Goal: Check status: Check status

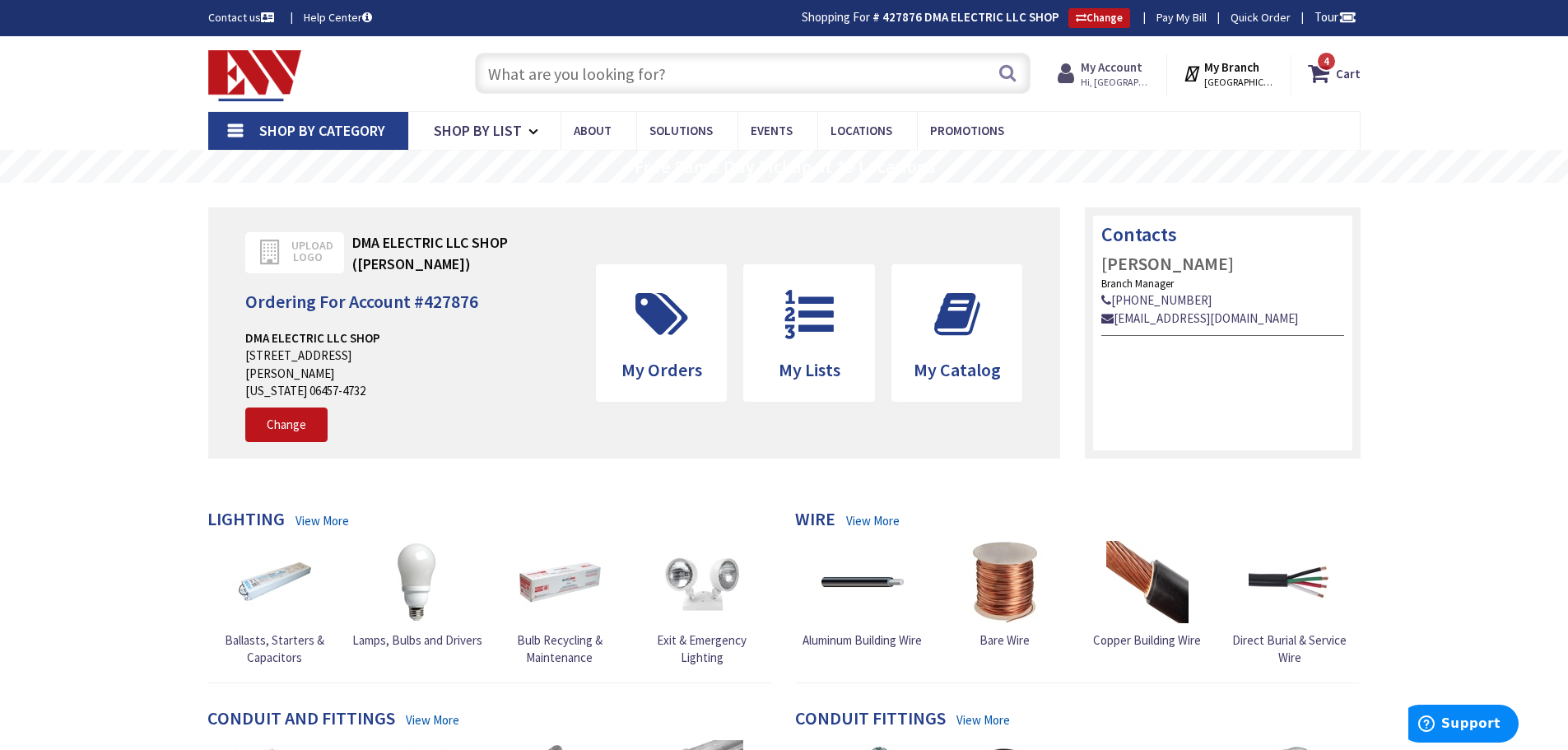
click at [1099, 78] on span "Hi, [GEOGRAPHIC_DATA]" at bounding box center [1115, 82] width 70 height 13
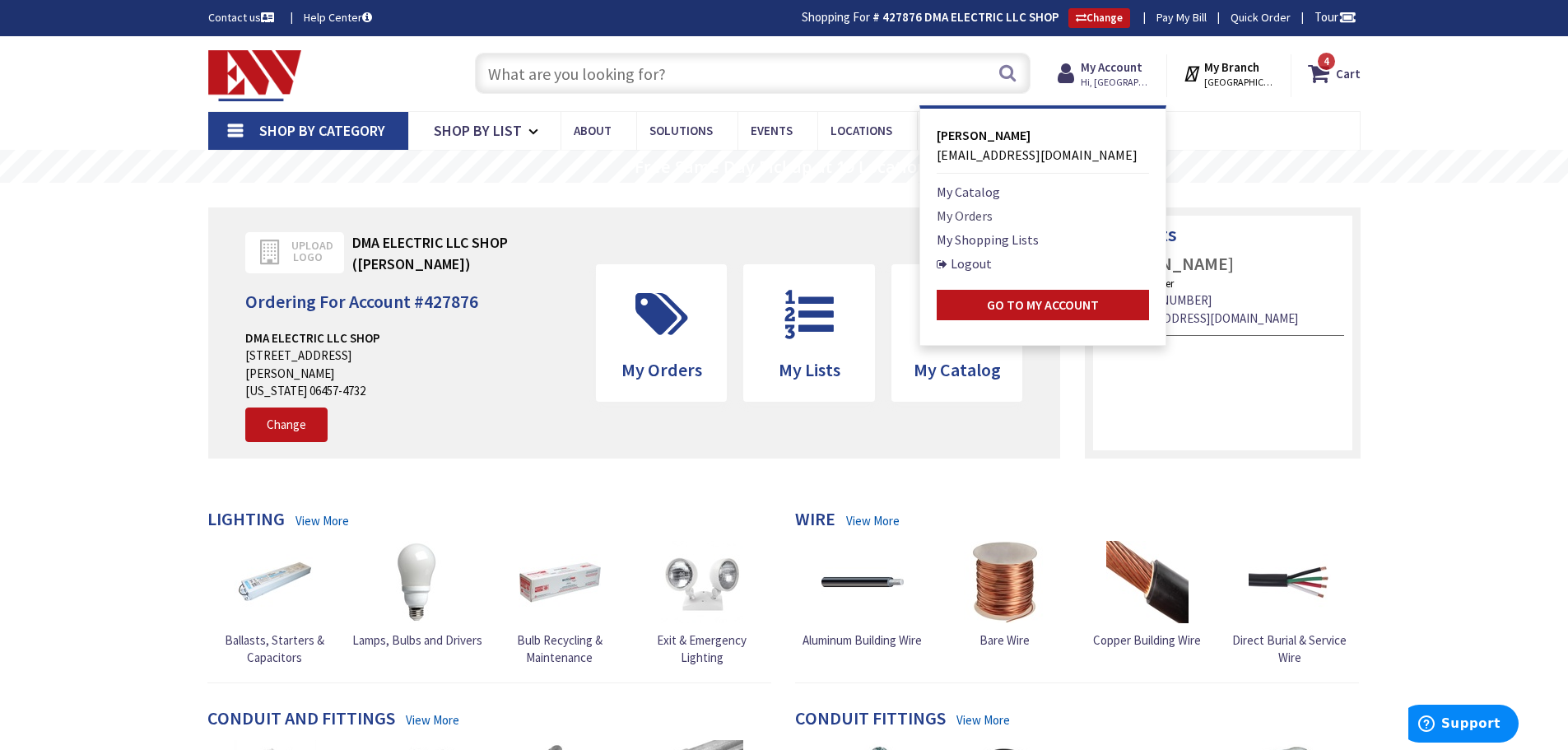
click at [969, 214] on link "My Orders" at bounding box center [965, 216] width 56 height 19
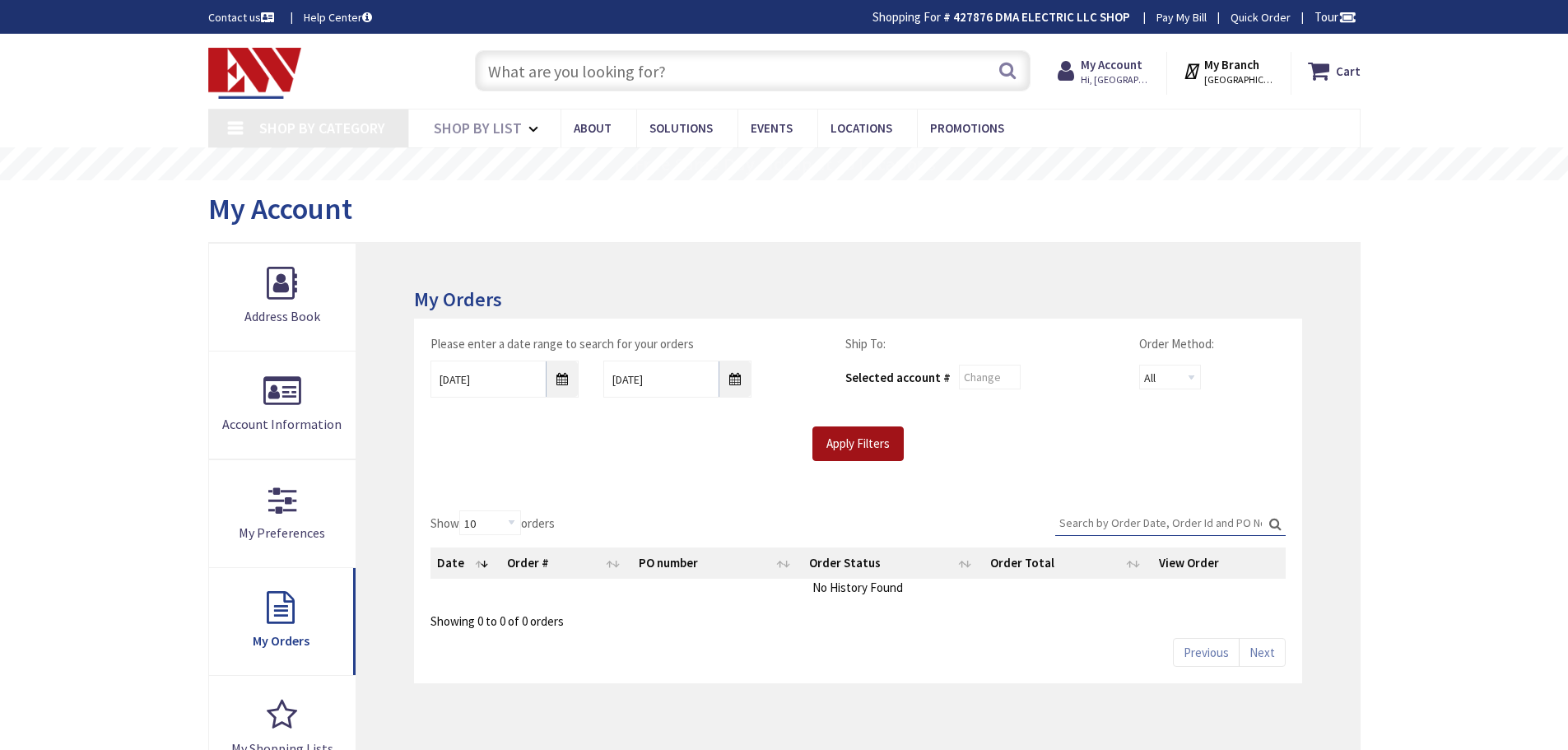
click at [862, 433] on input "Apply Filters" at bounding box center [858, 443] width 92 height 34
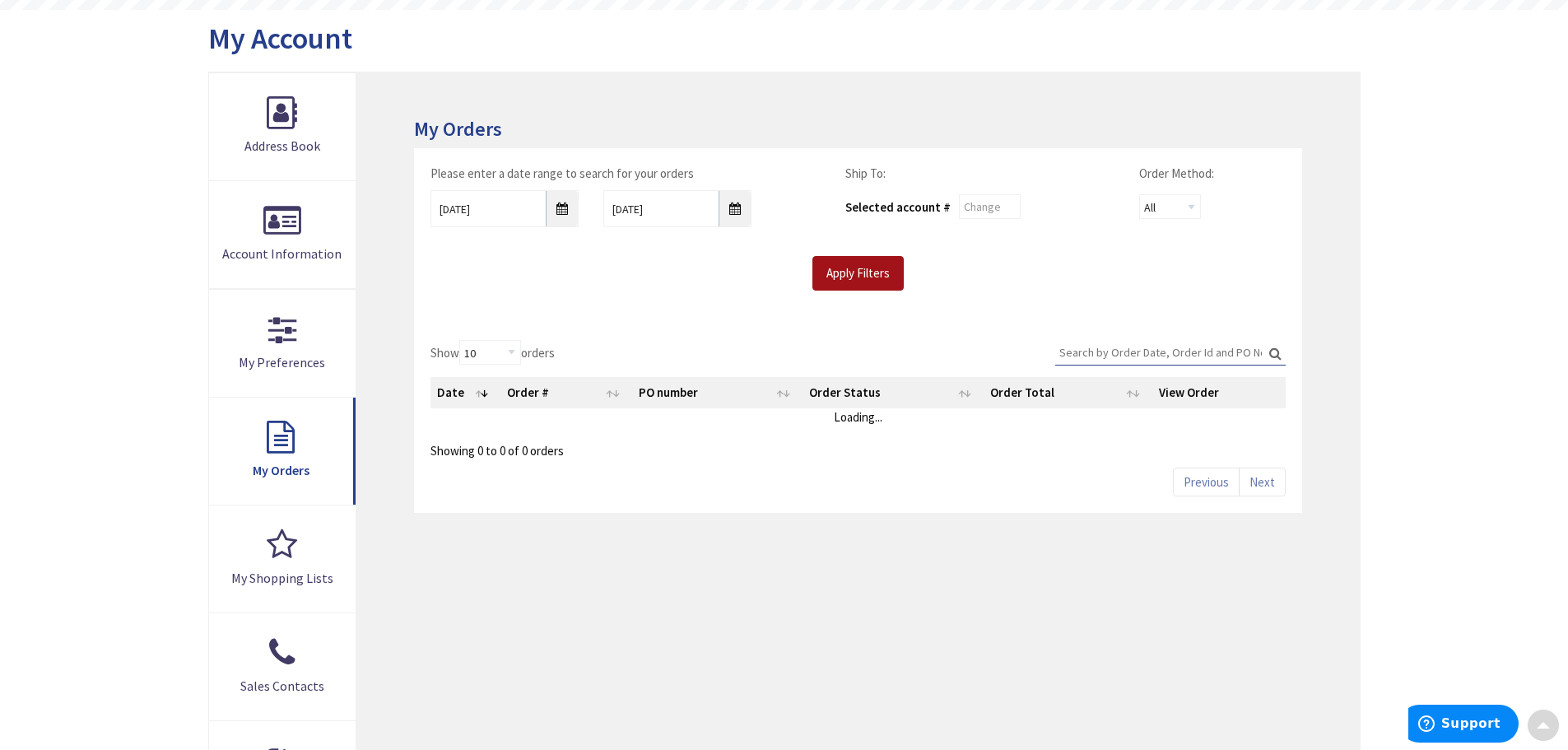
scroll to position [165, 0]
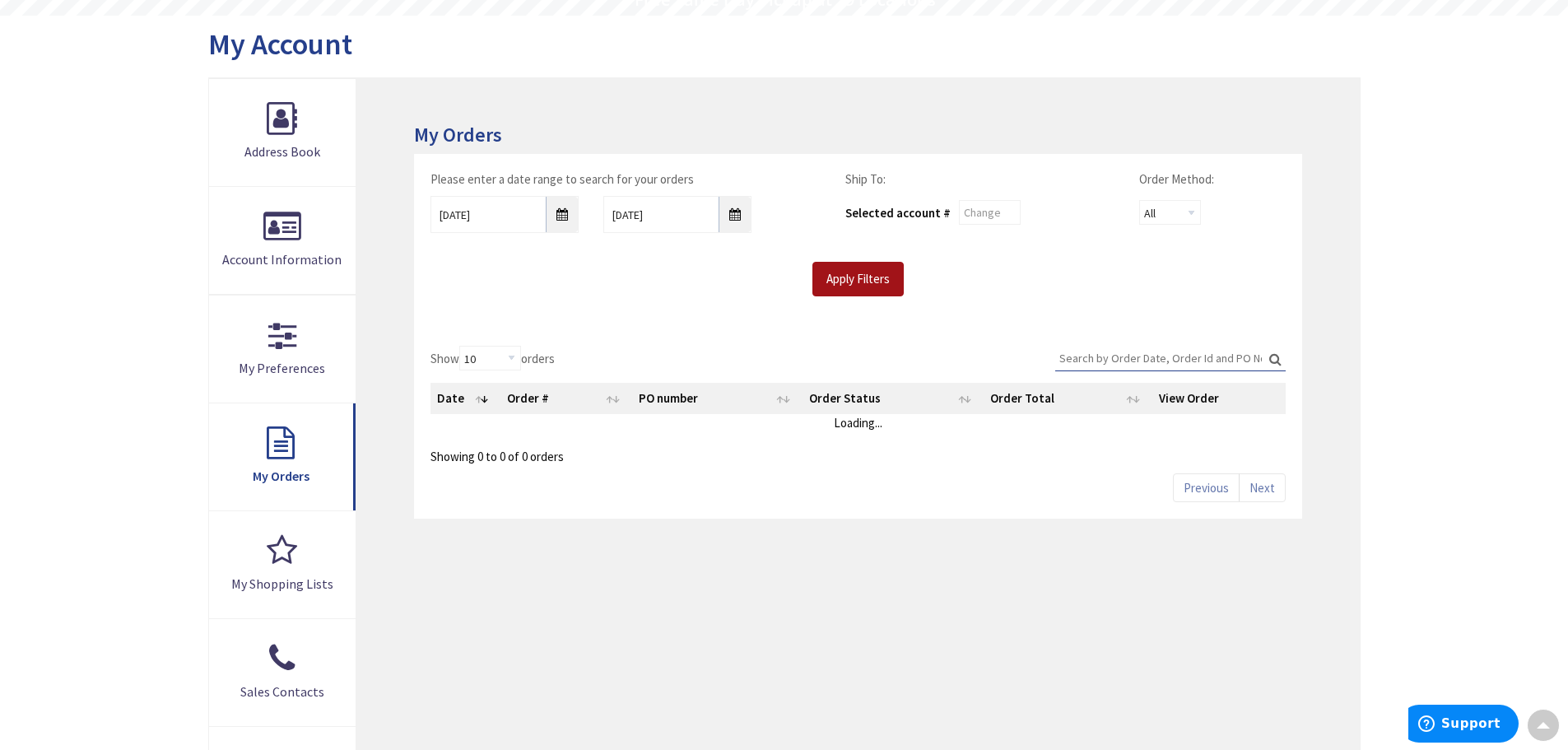
click at [869, 282] on input "Apply Filters" at bounding box center [858, 278] width 92 height 34
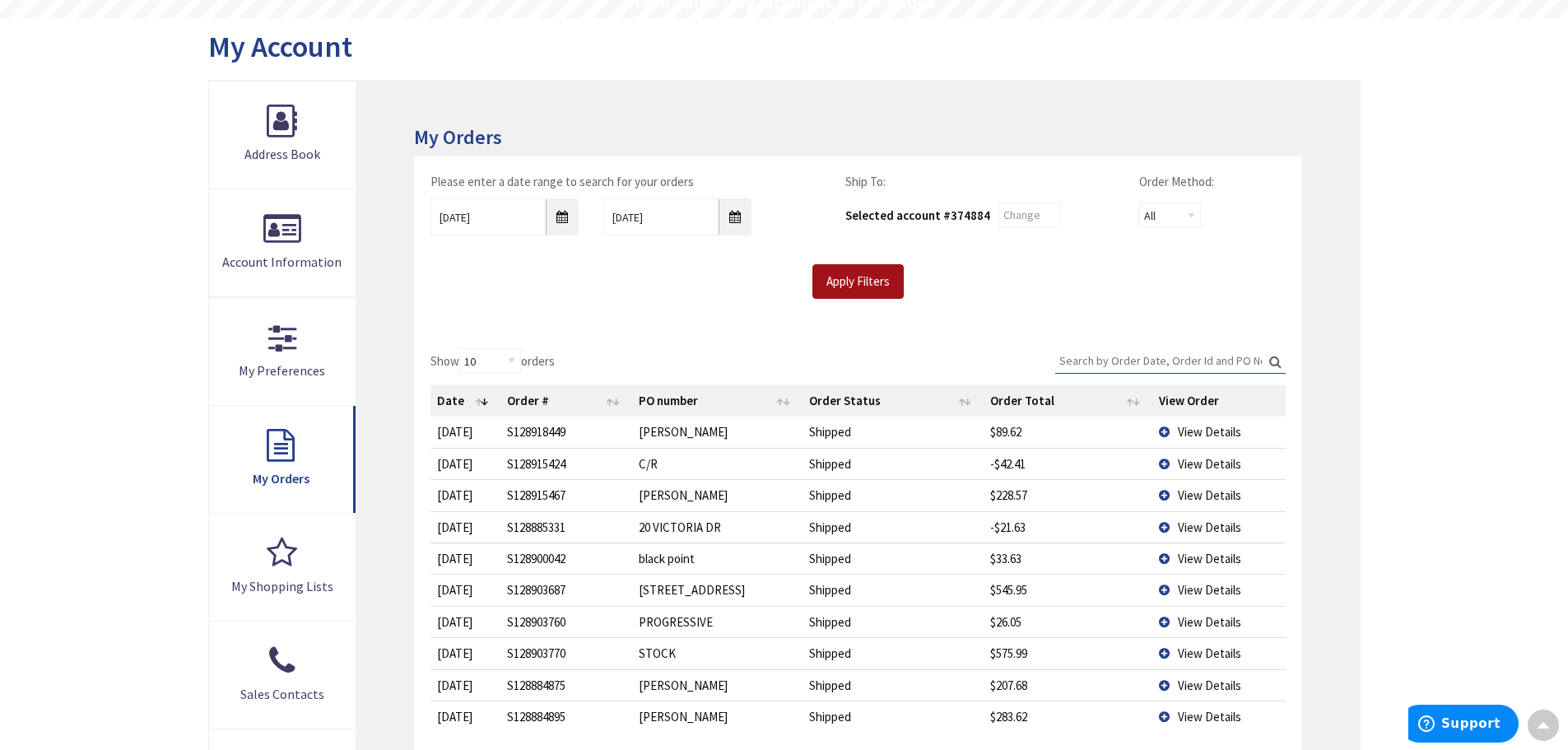
scroll to position [167, 0]
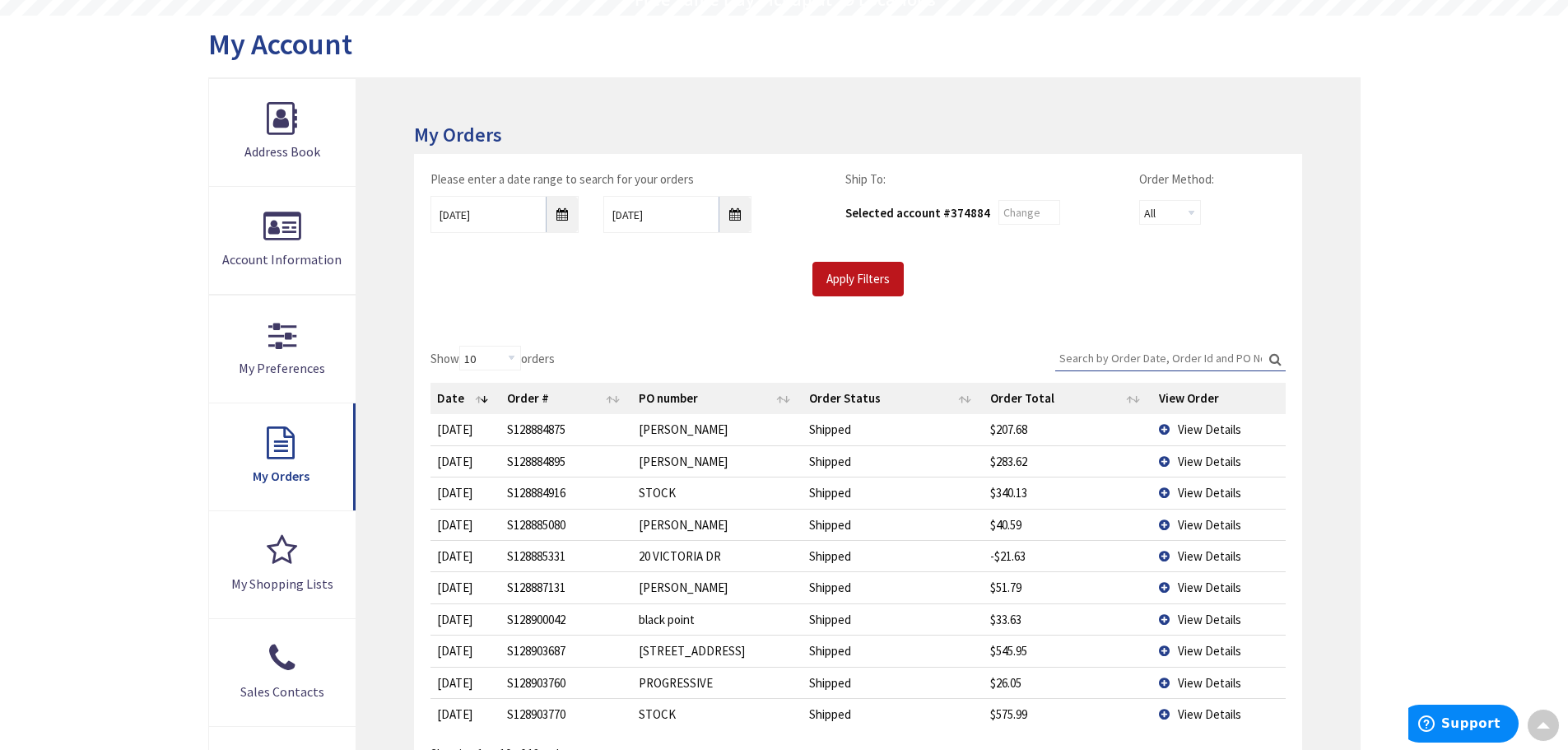
drag, startPoint x: 1151, startPoint y: 497, endPoint x: 1180, endPoint y: 495, distance: 29.1
click at [1180, 495] on span "View Details" at bounding box center [1209, 493] width 63 height 16
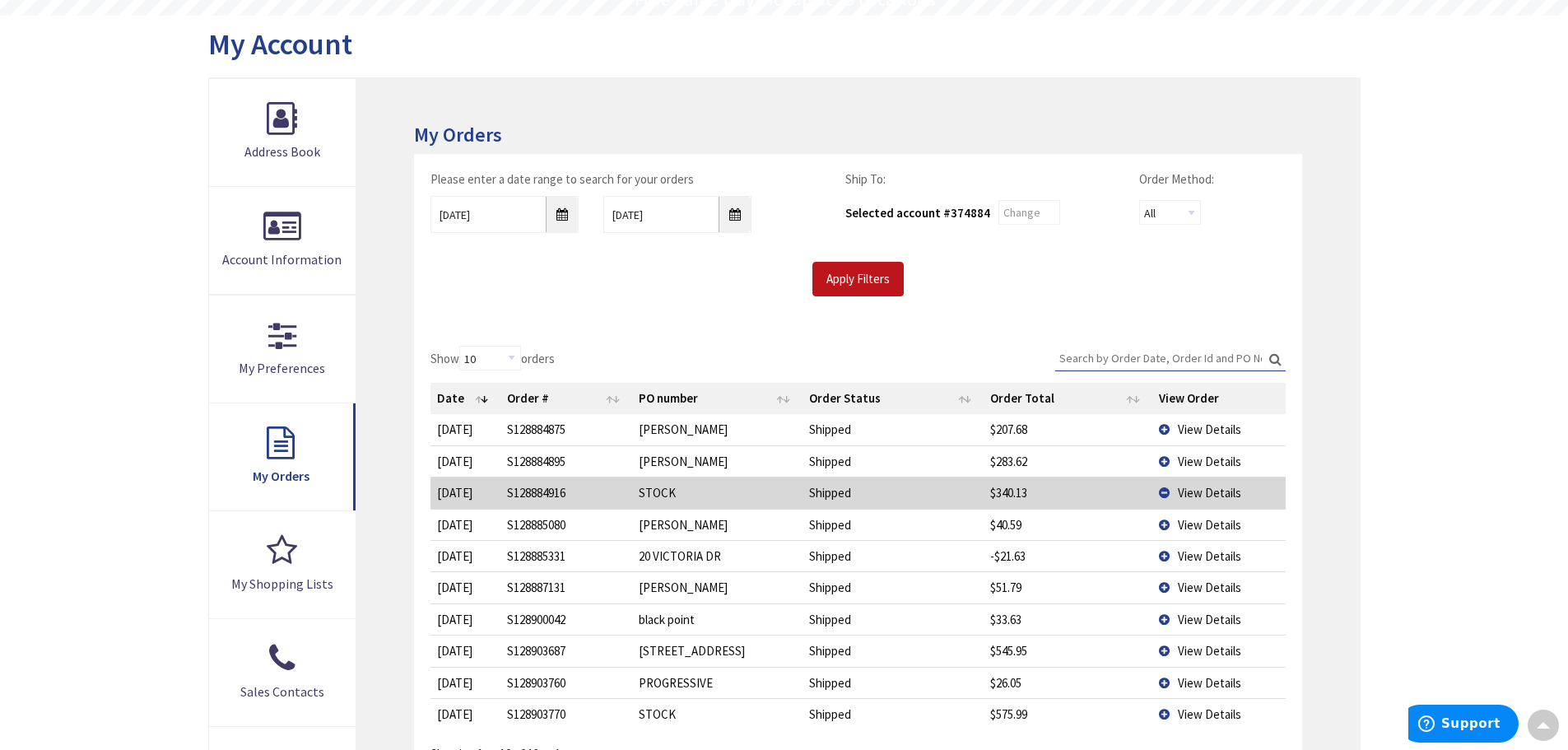
type input "[PERSON_NAME][GEOGRAPHIC_DATA], [STREET_ADDRESS]"
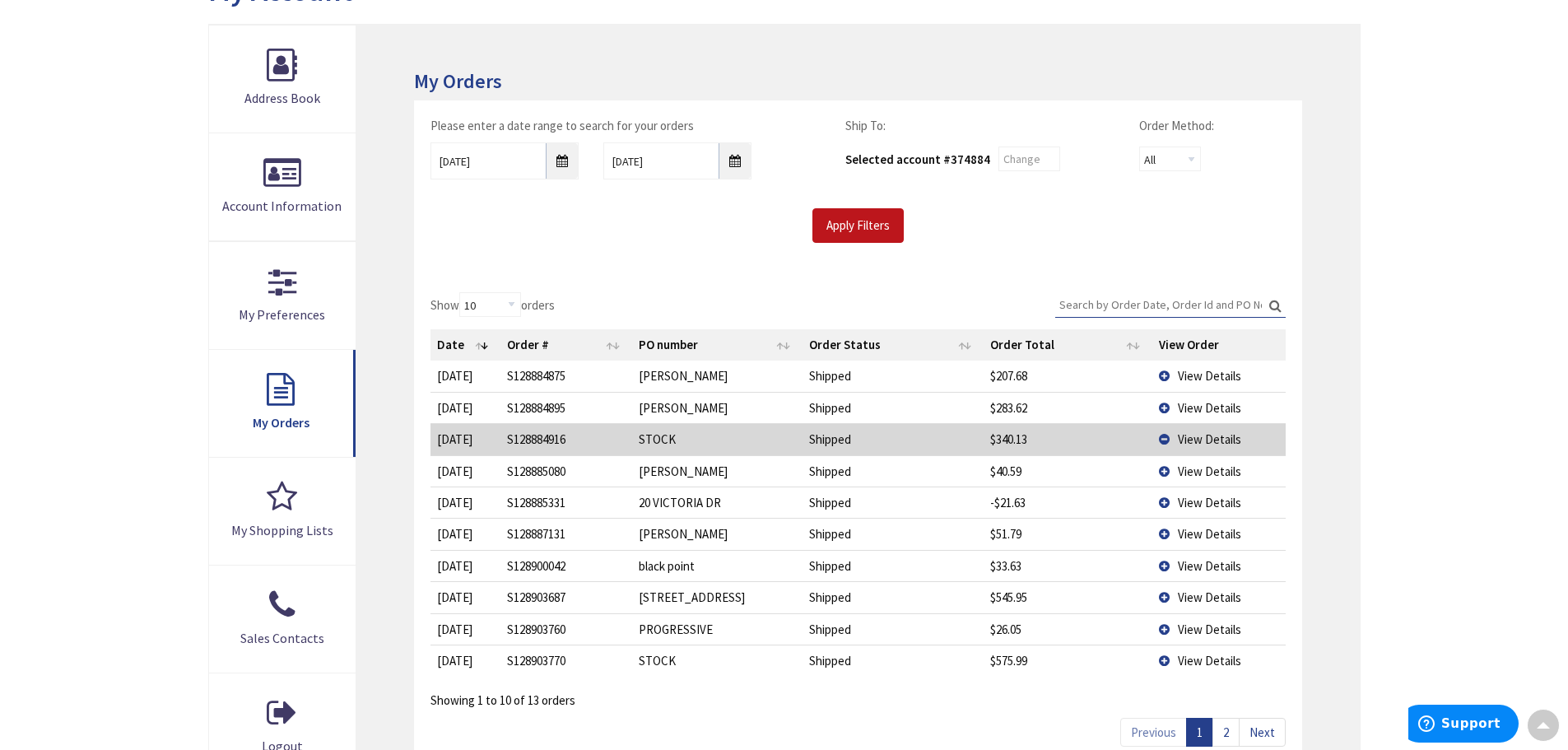
scroll to position [249, 0]
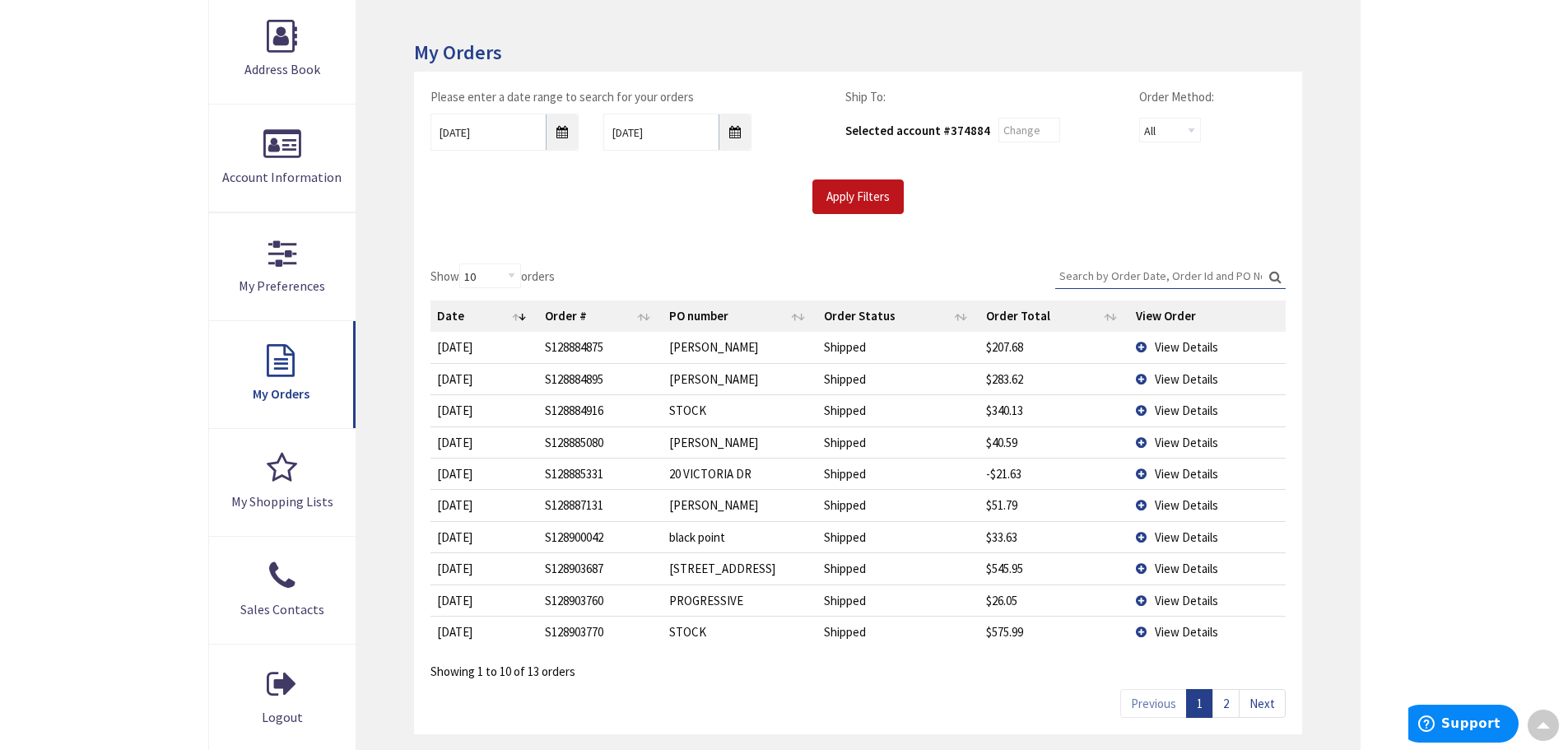
click at [1226, 706] on link "2" at bounding box center [1225, 703] width 27 height 29
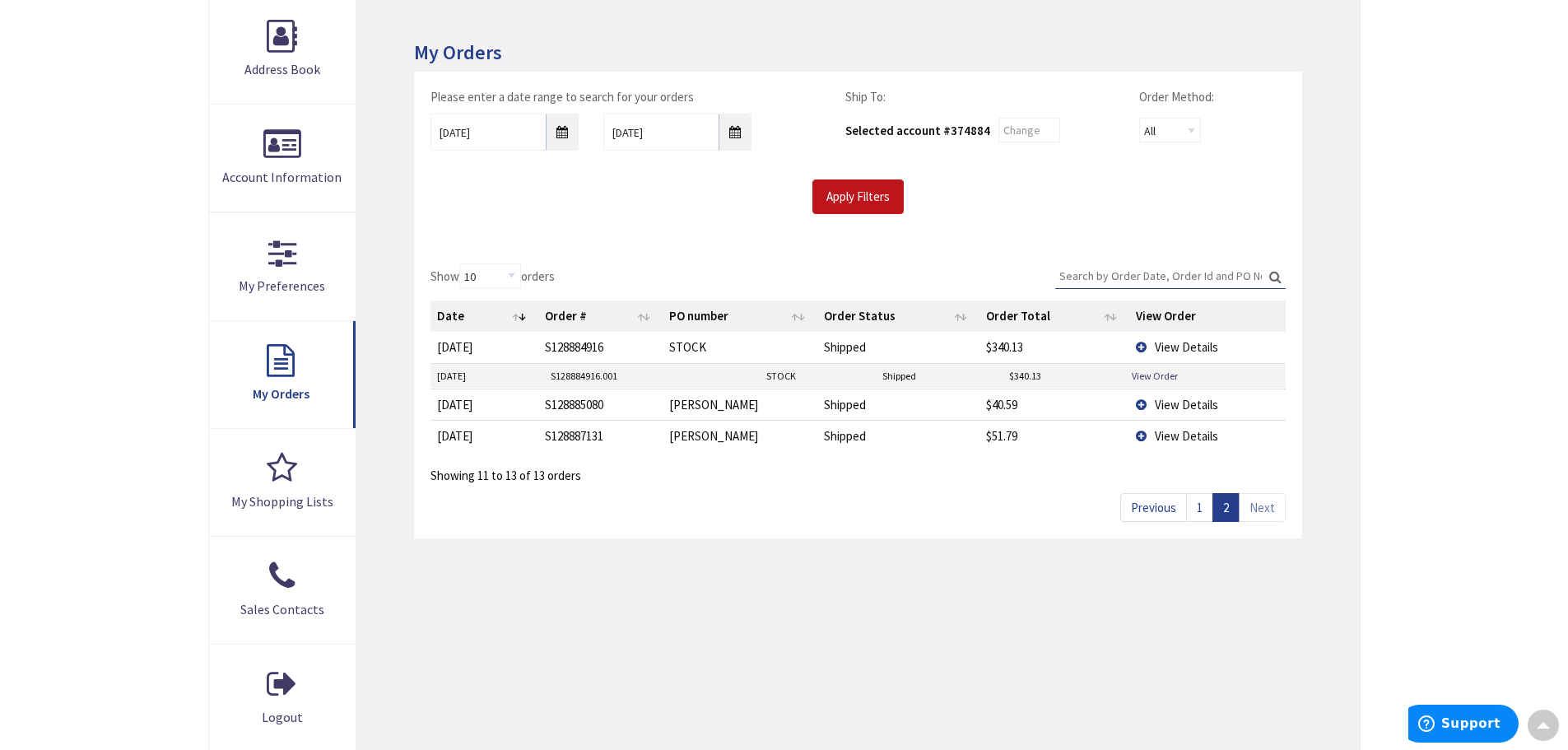
click at [1199, 509] on link "1" at bounding box center [1199, 508] width 27 height 29
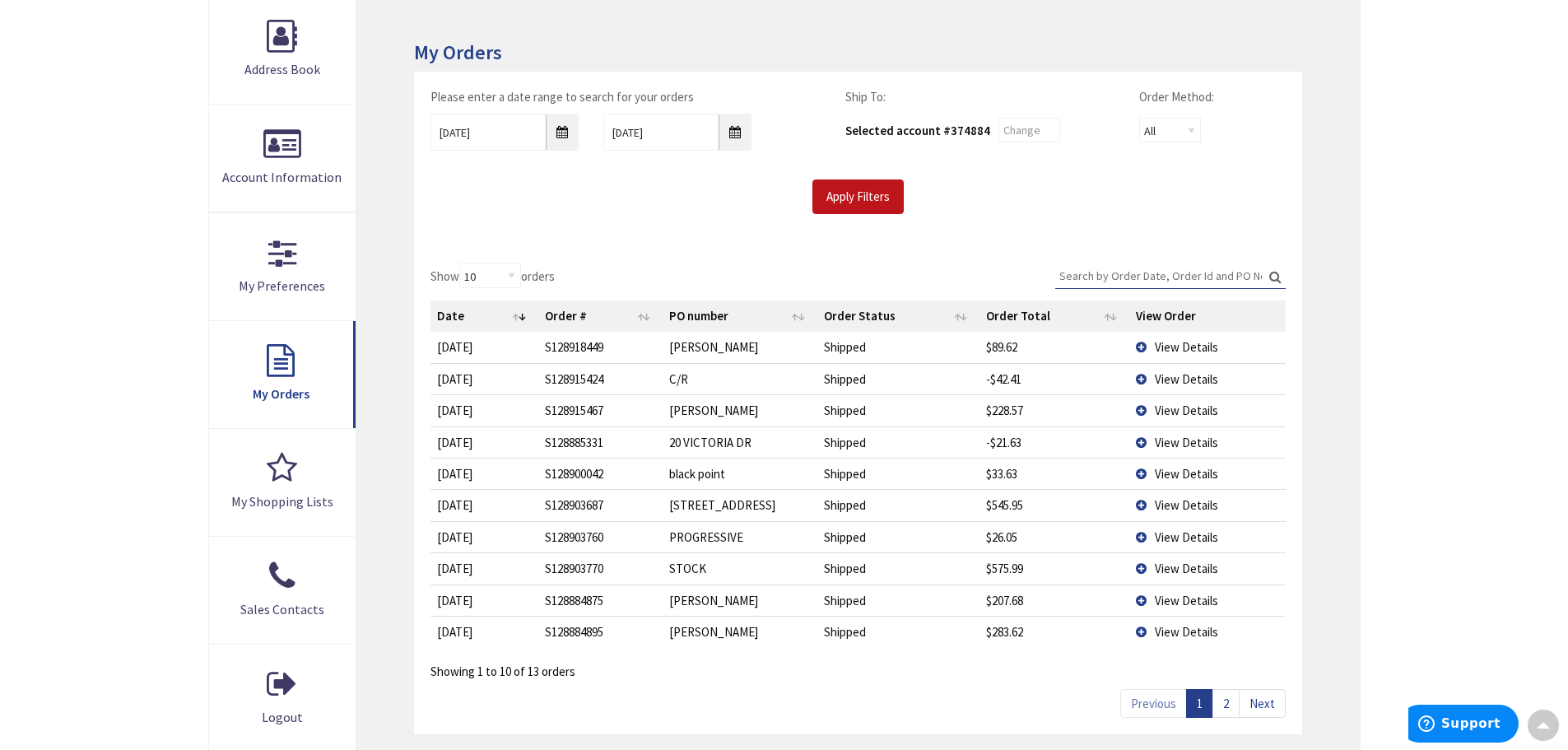
click at [1157, 412] on span "View Details" at bounding box center [1187, 411] width 63 height 16
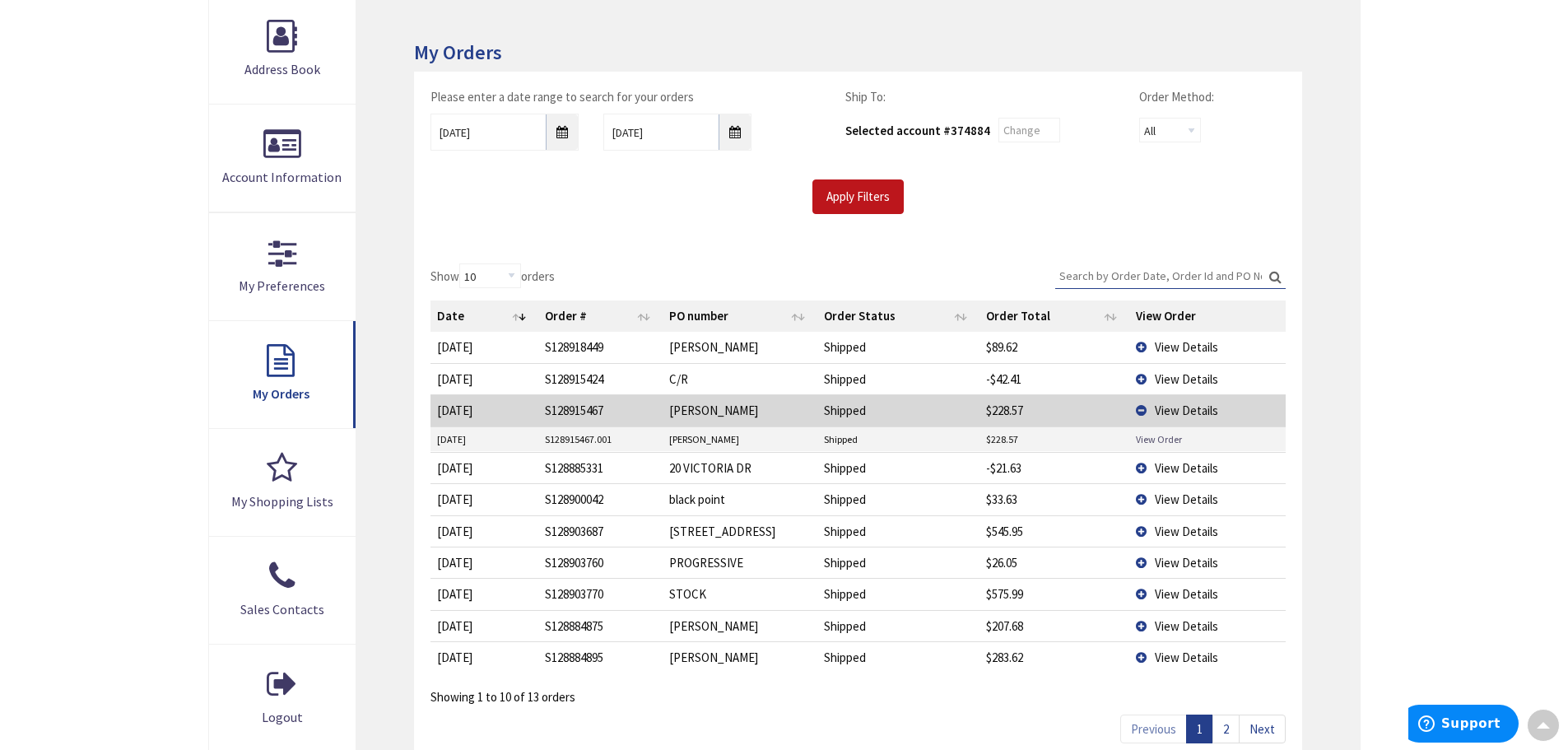
click at [1154, 442] on link "View Order" at bounding box center [1158, 440] width 46 height 14
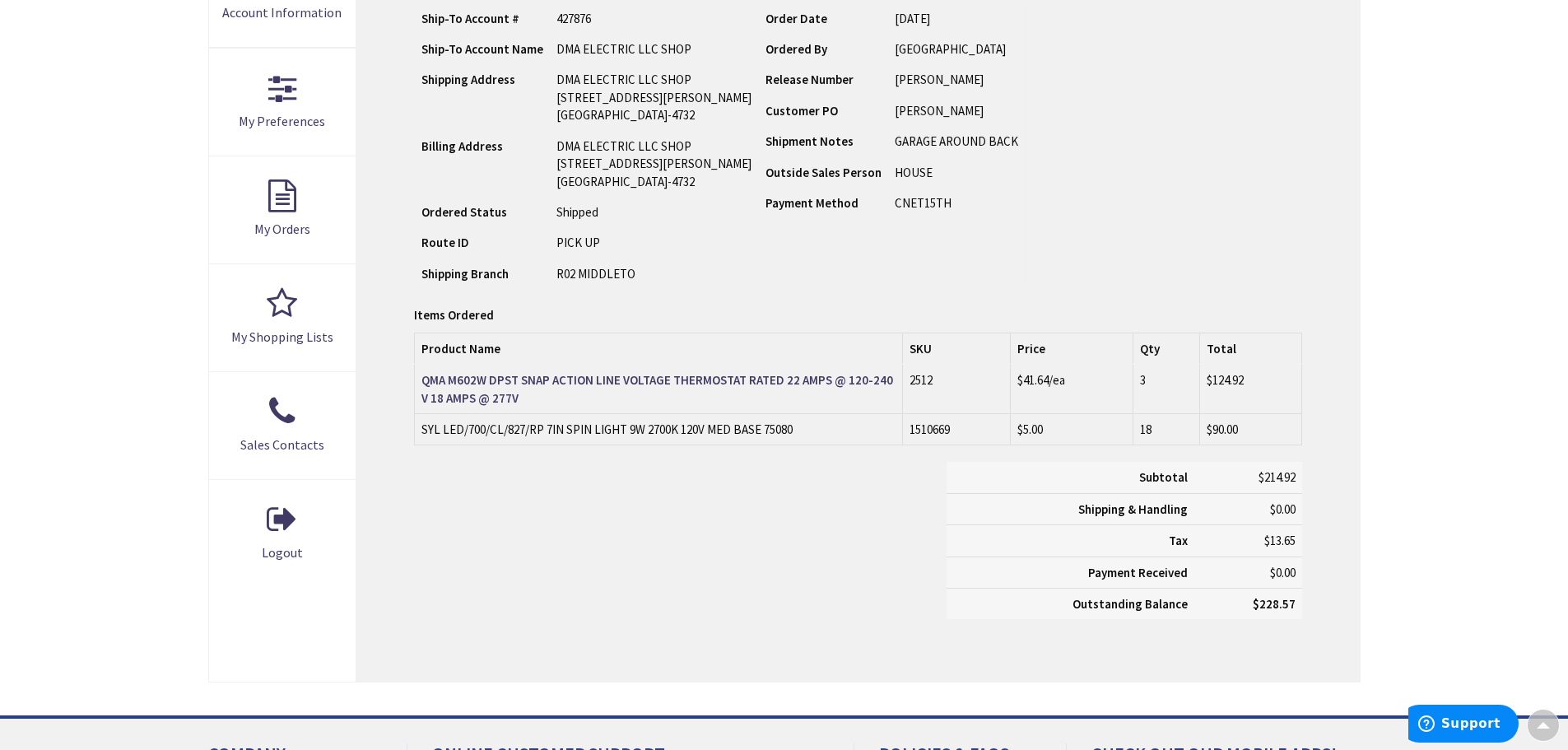
scroll to position [414, 0]
